Goal: Task Accomplishment & Management: Manage account settings

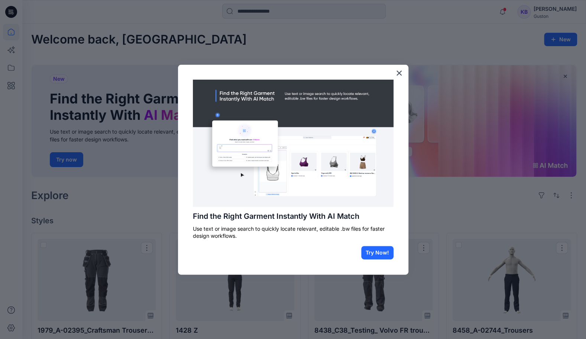
click at [401, 73] on button "×" at bounding box center [399, 73] width 7 height 12
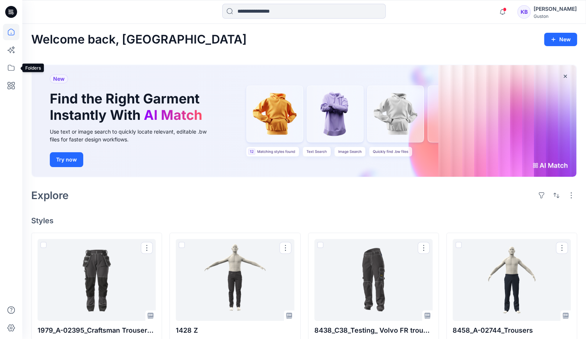
click at [6, 67] on icon at bounding box center [11, 67] width 16 height 16
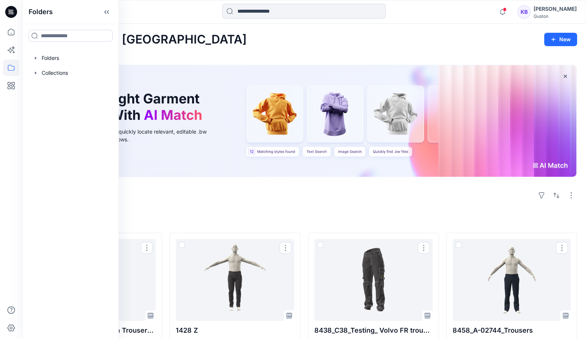
click at [55, 59] on div at bounding box center [70, 58] width 85 height 15
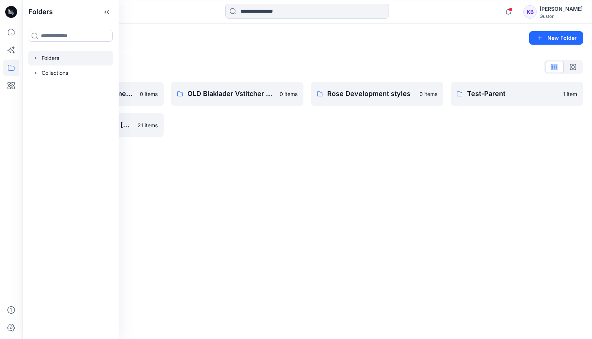
click at [284, 38] on div "Folders" at bounding box center [278, 38] width 494 height 10
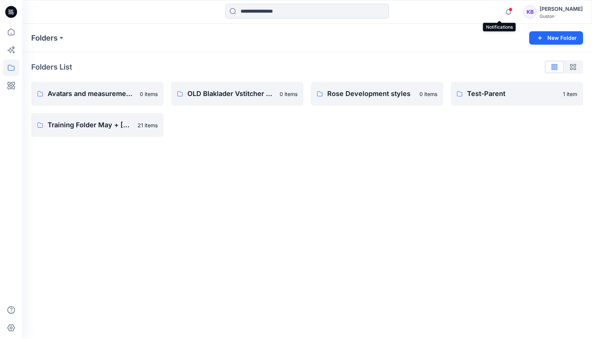
click at [501, 15] on icon "button" at bounding box center [508, 11] width 14 height 15
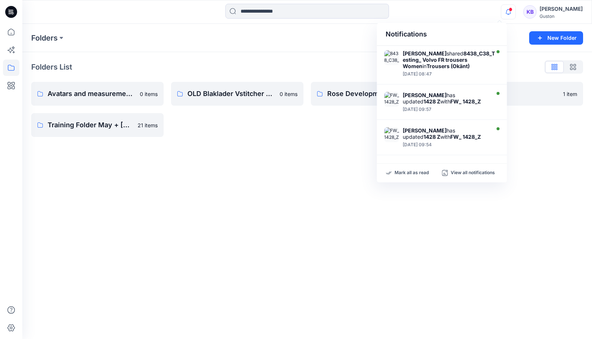
click at [437, 59] on strong "8438_C38_Testing_ Volvo FR trousers Women" at bounding box center [449, 59] width 92 height 19
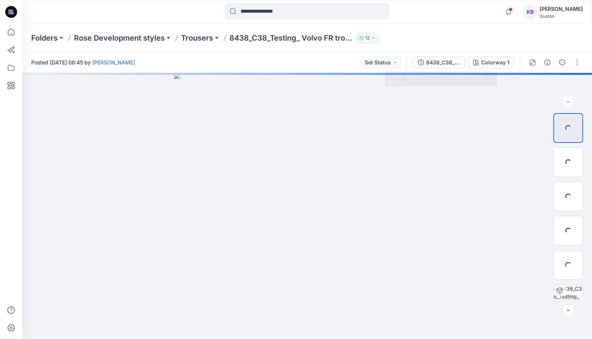
click at [501, 13] on icon "button" at bounding box center [508, 11] width 14 height 15
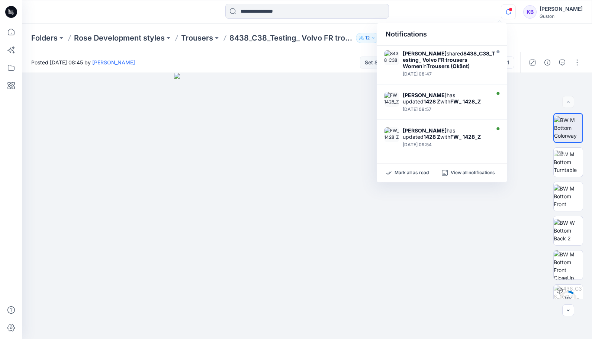
click at [463, 7] on div "Notifications Tharindu [PERSON_NAME] shared 8438_C38_Testing_ Volvo FR trousers…" at bounding box center [306, 12] width 569 height 16
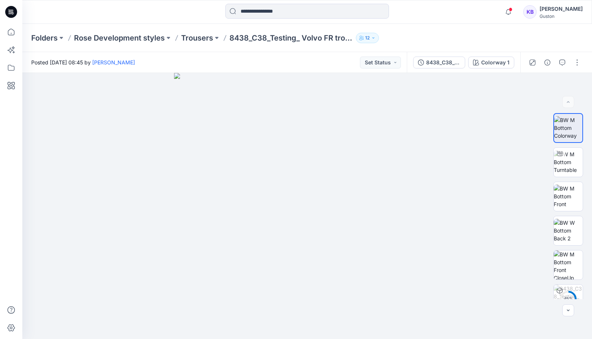
click at [395, 63] on button "Set Status" at bounding box center [380, 63] width 41 height 12
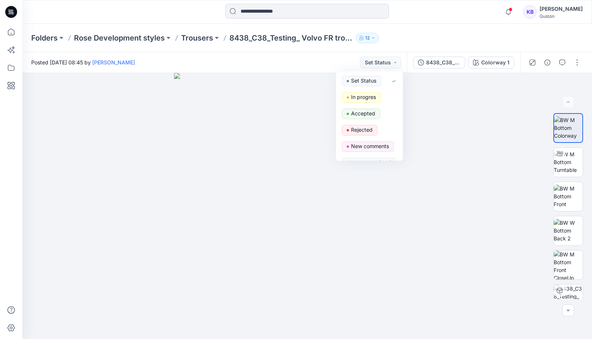
click at [340, 53] on div "Posted [DATE] 08:45 by [PERSON_NAME] Set Status Set Status In progres Accepted …" at bounding box center [214, 62] width 384 height 20
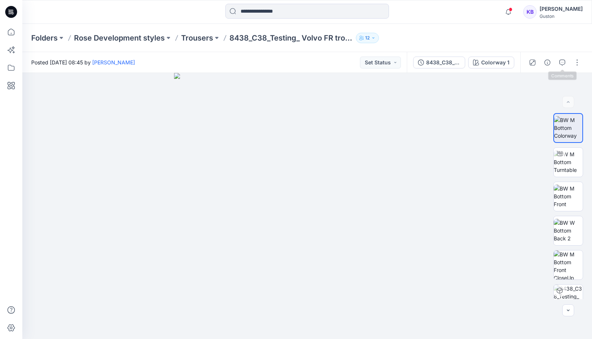
click at [559, 58] on button "button" at bounding box center [562, 63] width 12 height 12
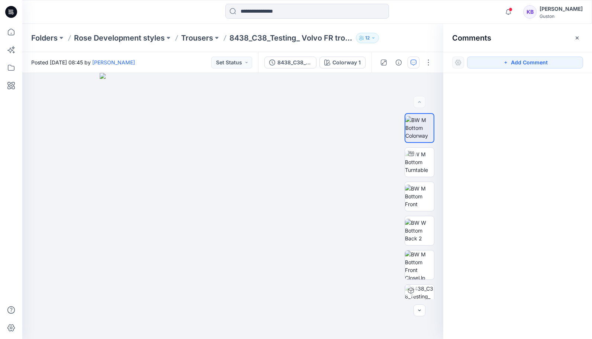
click at [248, 65] on button "Set Status" at bounding box center [231, 63] width 41 height 12
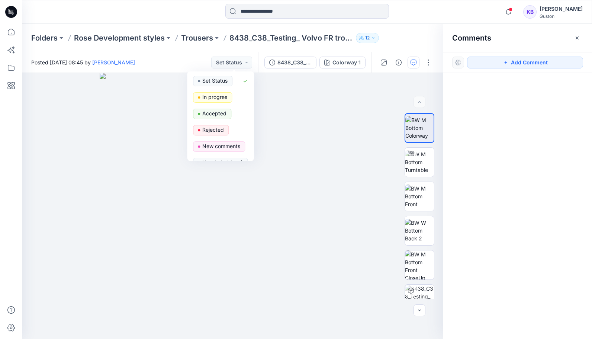
click at [394, 28] on div "Folders Rose Development styles Trousers 8438_C38_Testing_ Volvo FR trousers Wo…" at bounding box center [307, 38] width 570 height 28
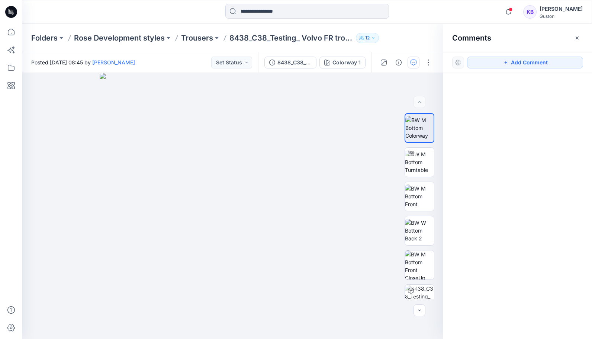
click at [134, 8] on div at bounding box center [93, 12] width 142 height 16
